Goal: Information Seeking & Learning: Learn about a topic

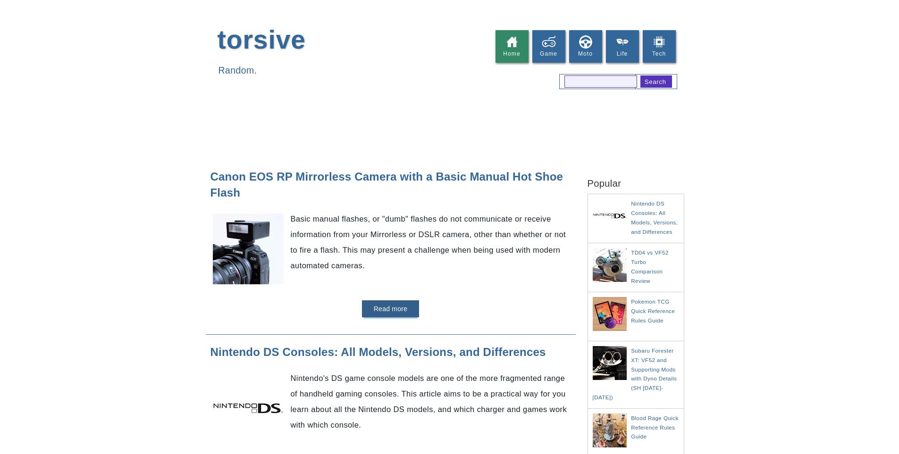
click at [385, 224] on p "Basic manual flashes, or "dumb" flashes do not communicate or receive informati…" at bounding box center [390, 242] width 361 height 62
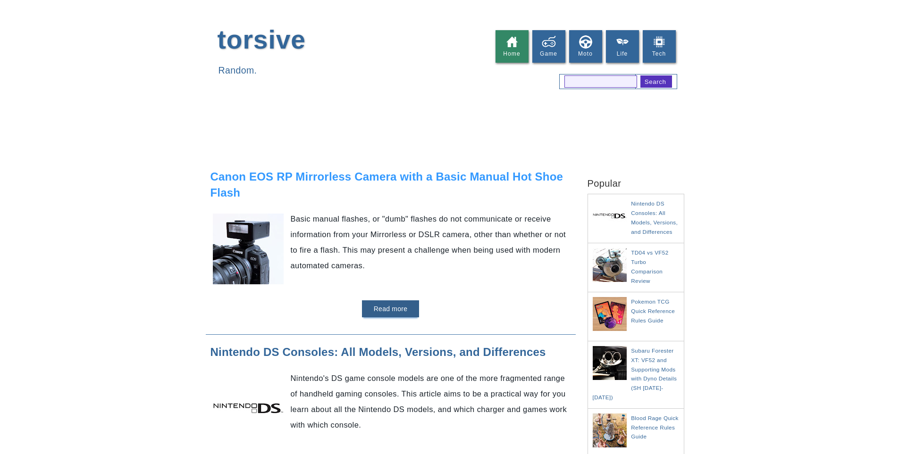
click at [396, 181] on link "Canon EOS RP Mirrorless Camera with a Basic Manual Hot Shoe Flash" at bounding box center [386, 184] width 353 height 29
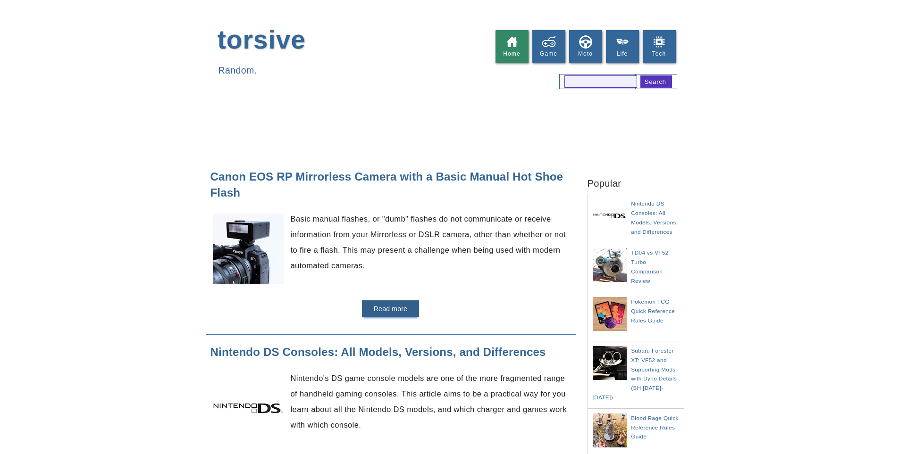
drag, startPoint x: 172, startPoint y: 163, endPoint x: 107, endPoint y: 203, distance: 76.9
click at [145, 142] on div at bounding box center [449, 130] width 899 height 45
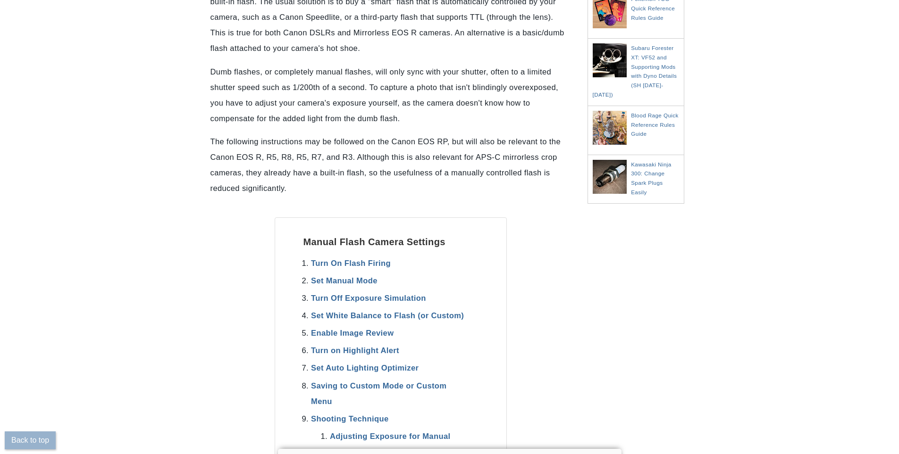
scroll to position [330, 0]
